Goal: Task Accomplishment & Management: Complete application form

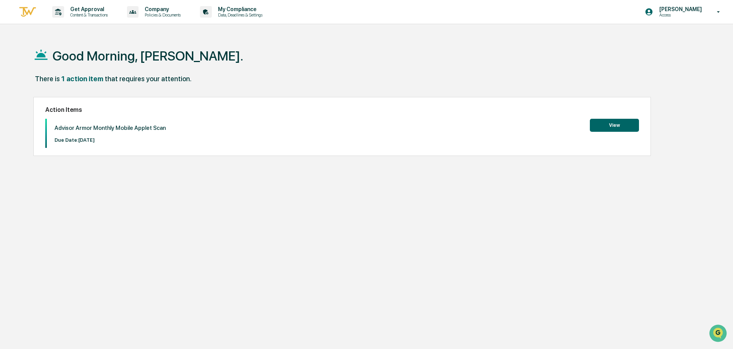
click at [632, 127] on button "View" at bounding box center [614, 125] width 49 height 13
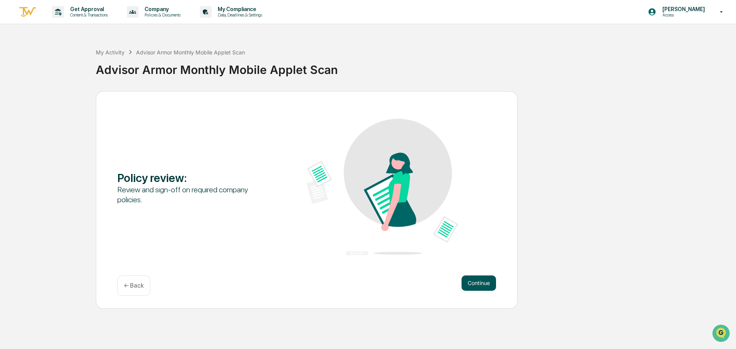
click at [476, 288] on button "Continue" at bounding box center [479, 283] width 35 height 15
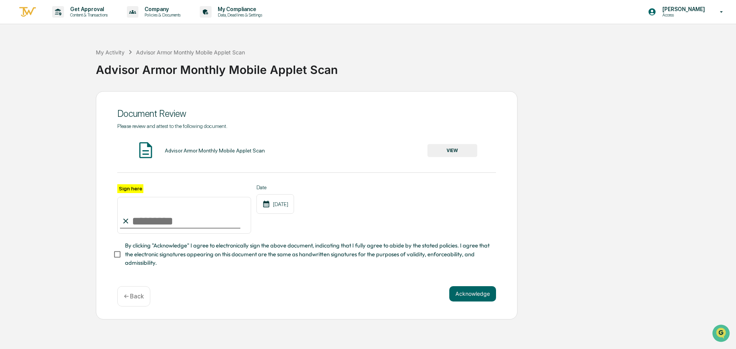
click at [441, 150] on button "VIEW" at bounding box center [453, 150] width 50 height 13
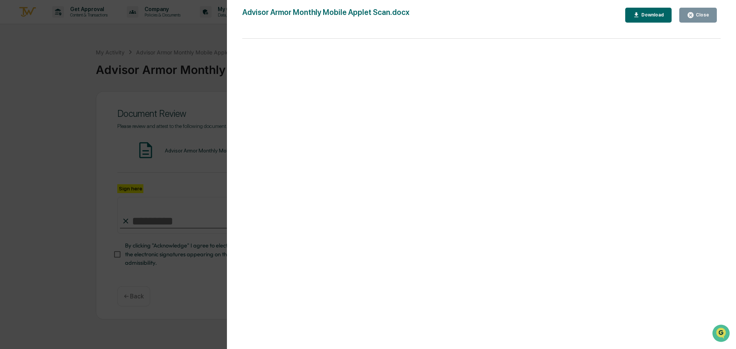
click at [702, 15] on div "Close" at bounding box center [702, 14] width 15 height 5
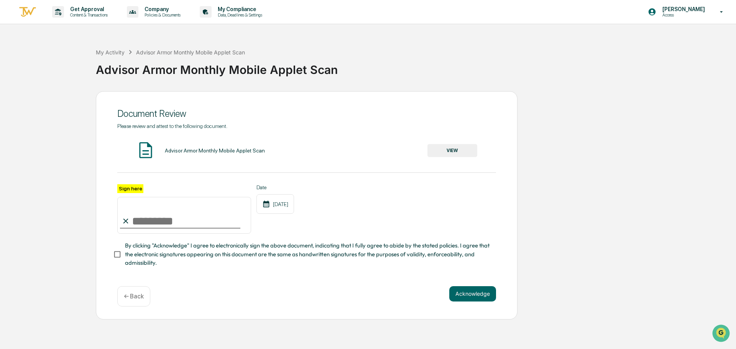
click at [195, 214] on input "Sign here" at bounding box center [184, 215] width 134 height 37
type input "**********"
click at [478, 298] on button "Acknowledge" at bounding box center [473, 294] width 47 height 15
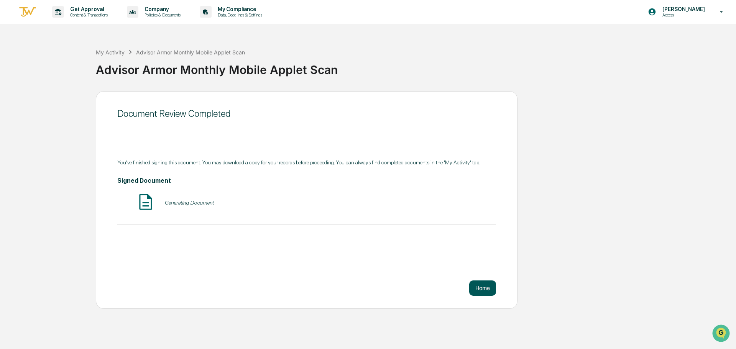
click at [486, 285] on button "Home" at bounding box center [482, 288] width 27 height 15
